Goal: Check status

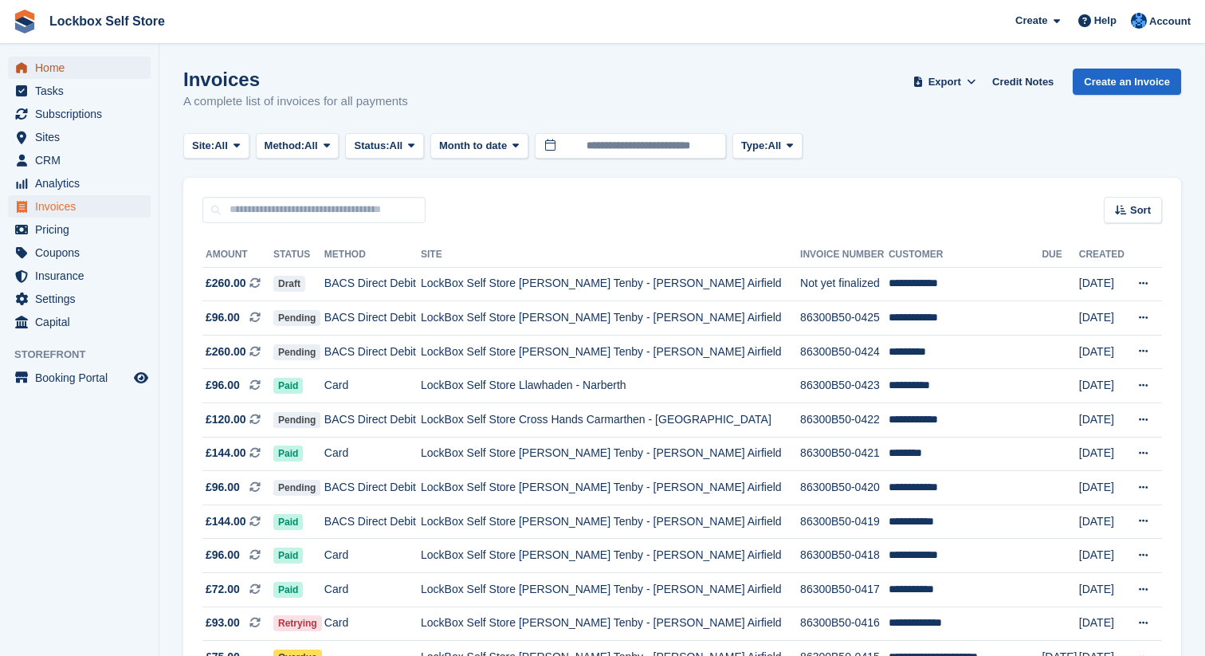
click at [60, 65] on span "Home" at bounding box center [83, 68] width 96 height 22
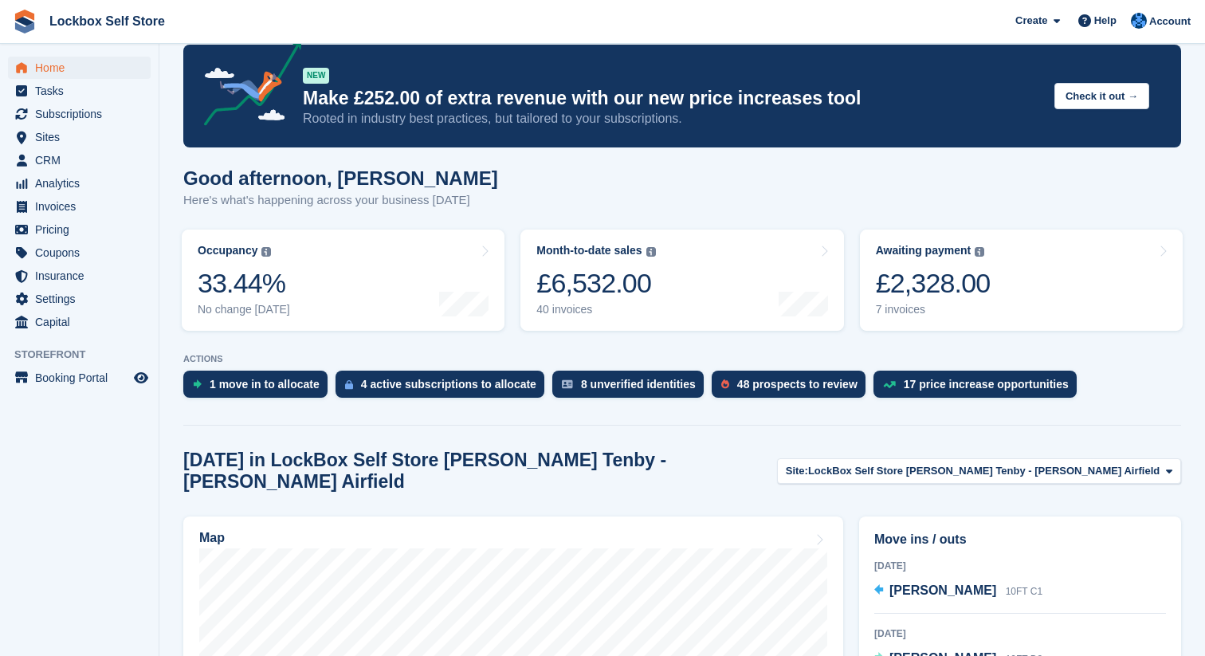
scroll to position [33, 0]
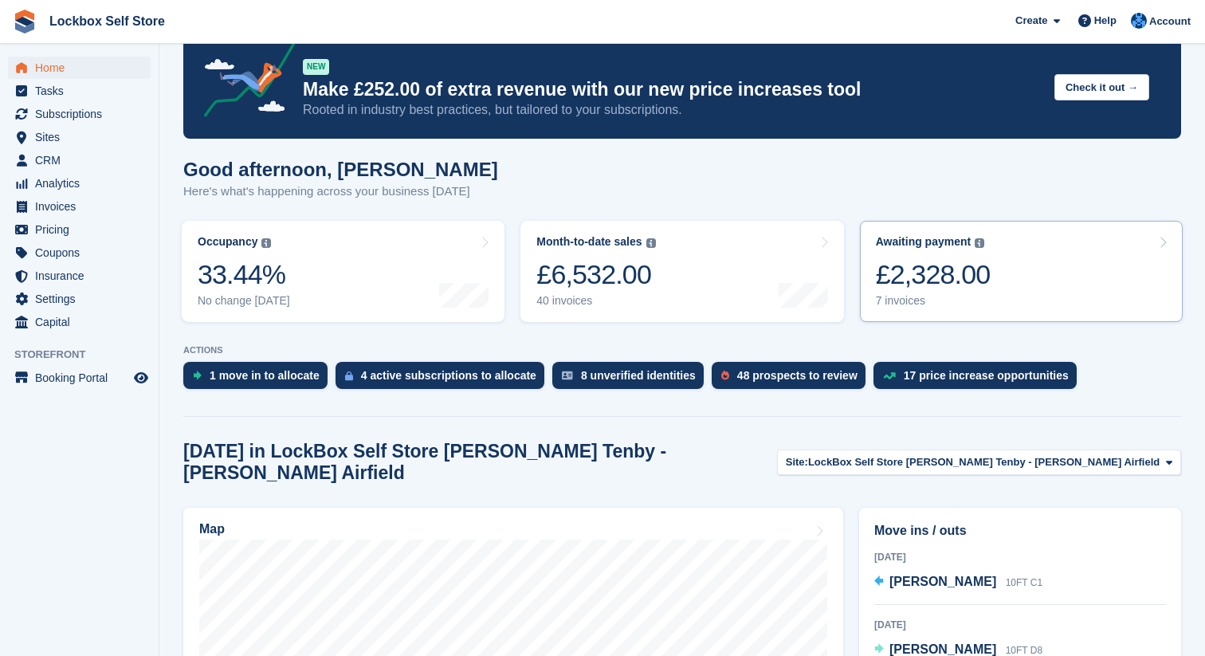
click at [1018, 267] on link "Awaiting payment The total outstanding balance on all open invoices. £2,328.00 …" at bounding box center [1021, 271] width 323 height 101
